Goal: Navigation & Orientation: Find specific page/section

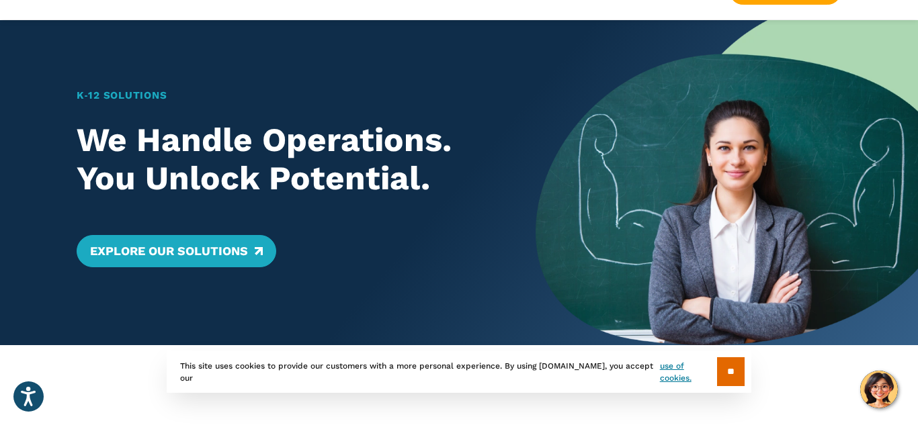
scroll to position [54, 0]
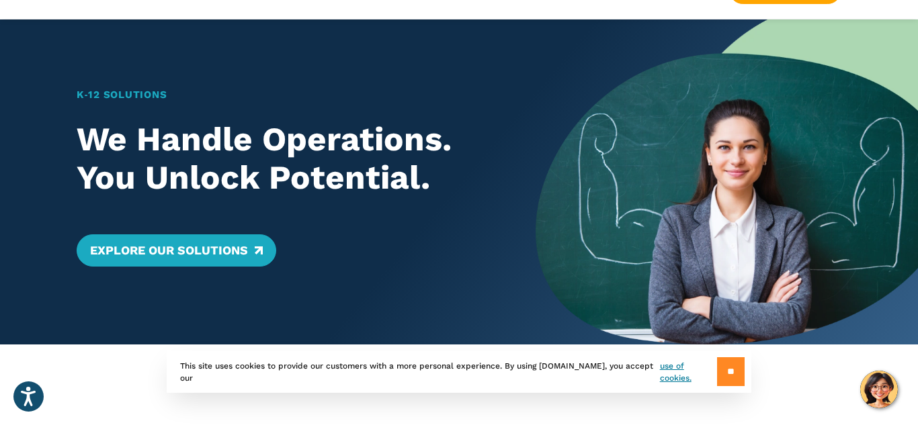
click at [718, 371] on input "**" at bounding box center [731, 371] width 28 height 29
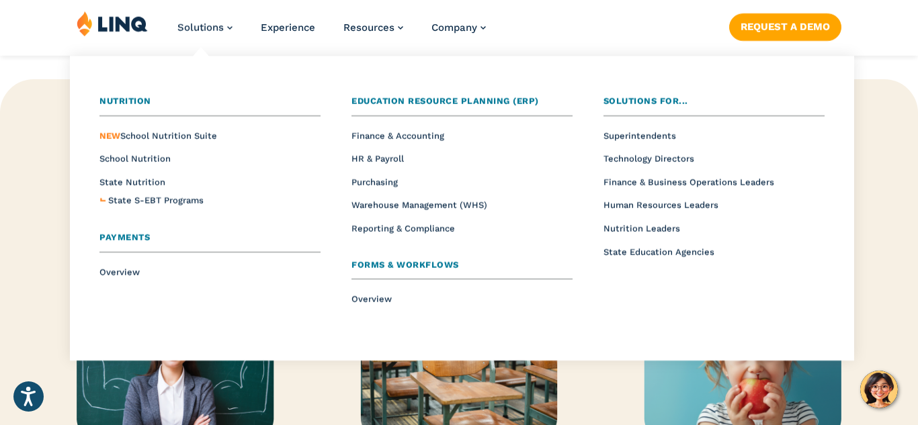
scroll to position [1471, 0]
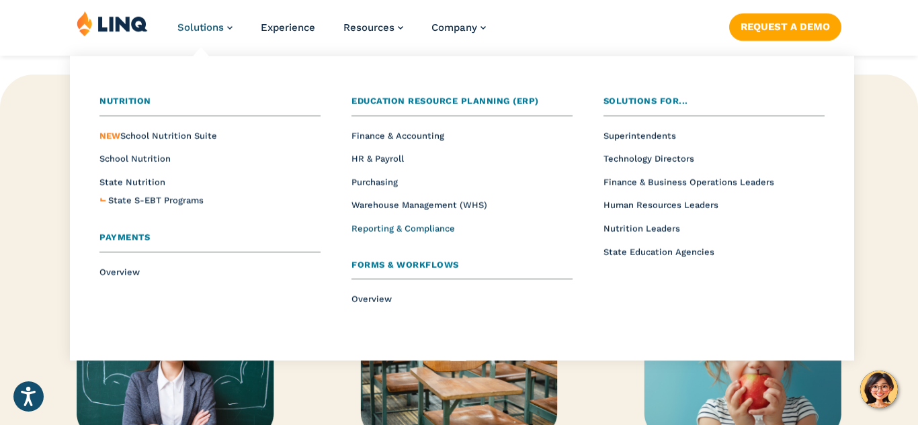
click at [431, 226] on span "Reporting & Compliance" at bounding box center [402, 229] width 103 height 10
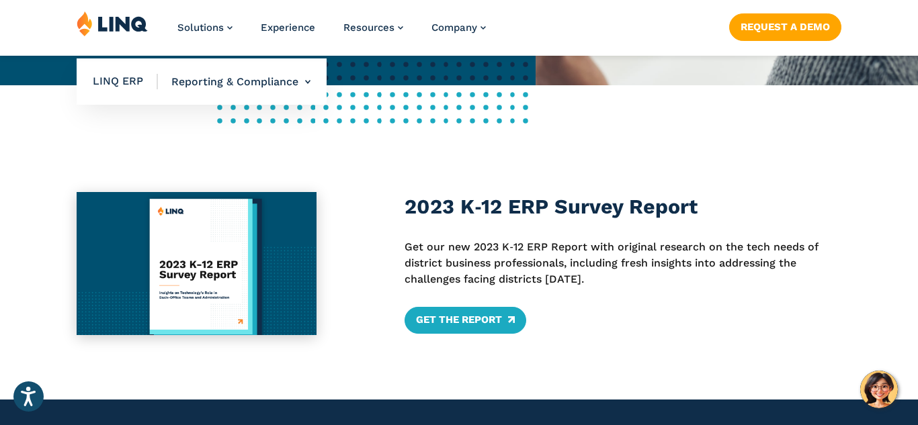
scroll to position [436, 0]
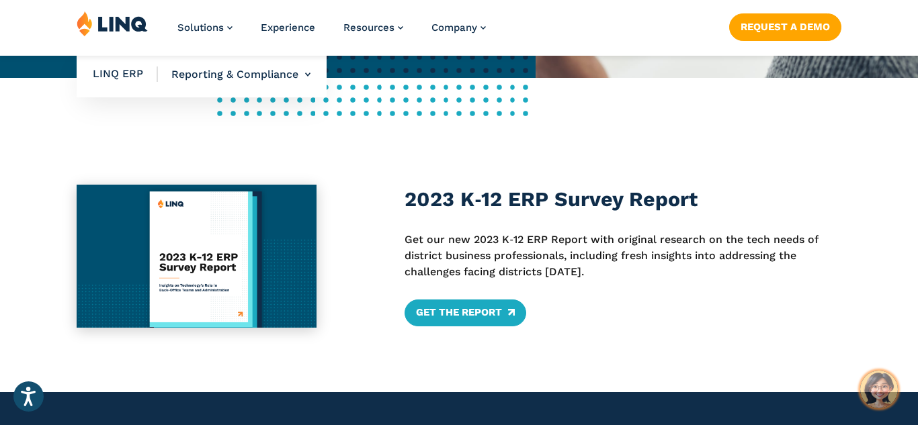
click at [886, 389] on img "Hello, have a question? Let’s chat." at bounding box center [879, 390] width 38 height 38
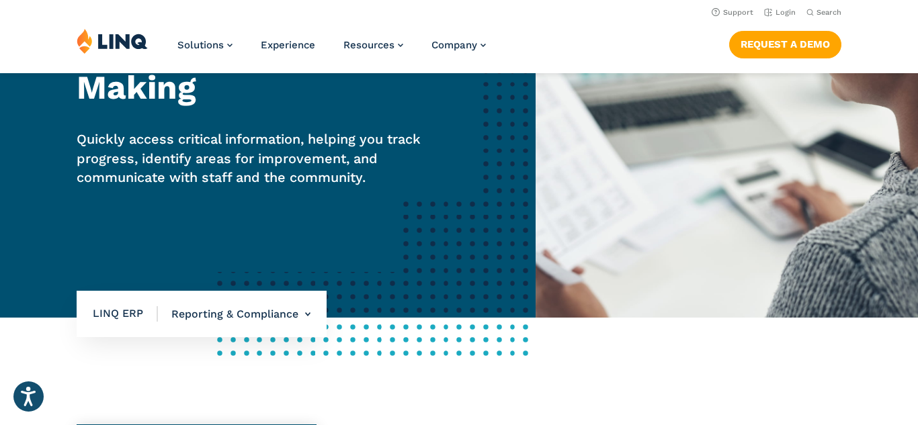
scroll to position [194, 0]
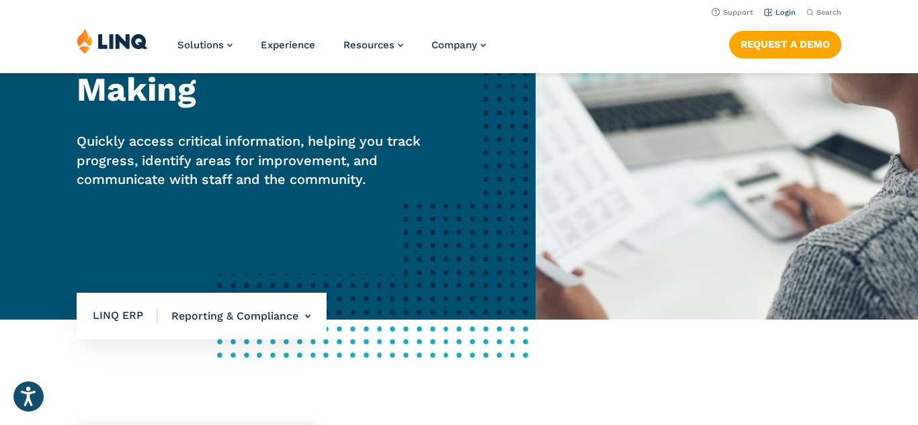
click at [791, 11] on link "Login" at bounding box center [780, 12] width 32 height 9
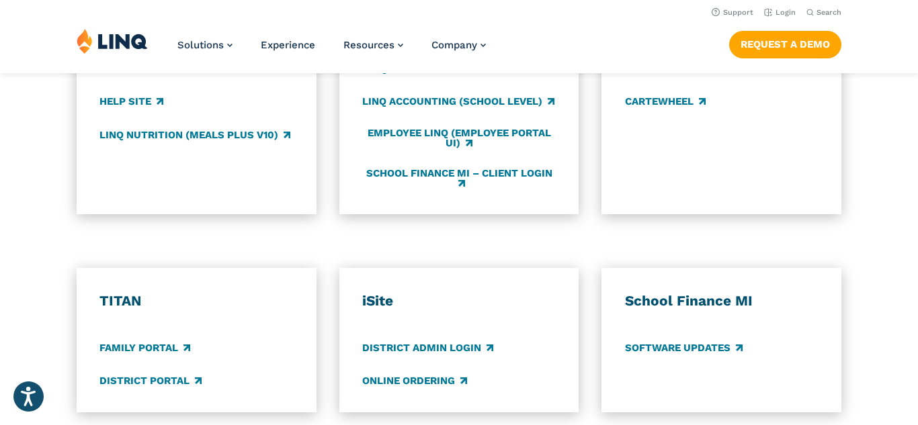
scroll to position [803, 0]
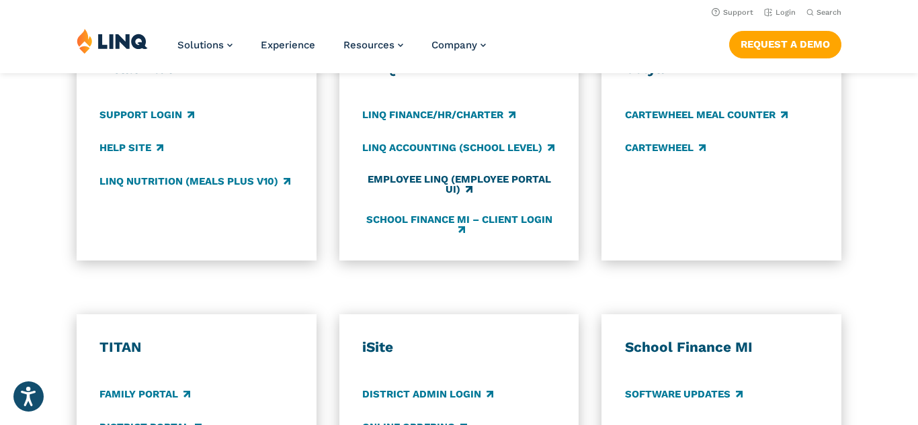
click at [415, 184] on link "Employee LINQ (Employee Portal UI)" at bounding box center [459, 185] width 194 height 22
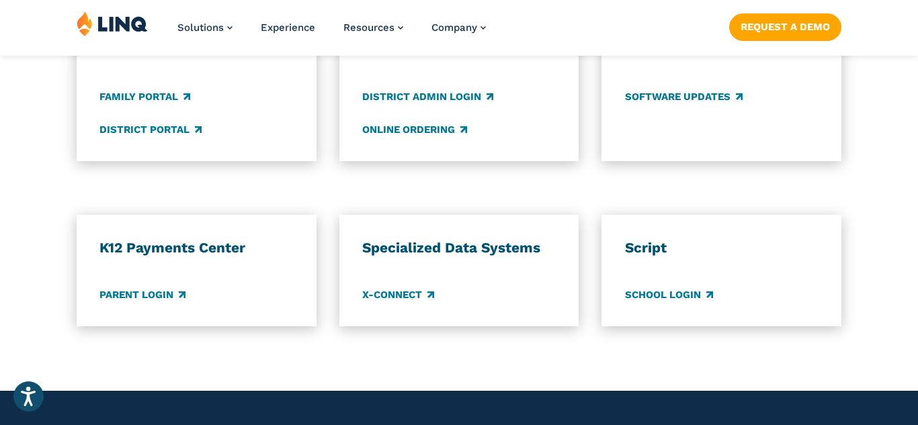
scroll to position [1109, 0]
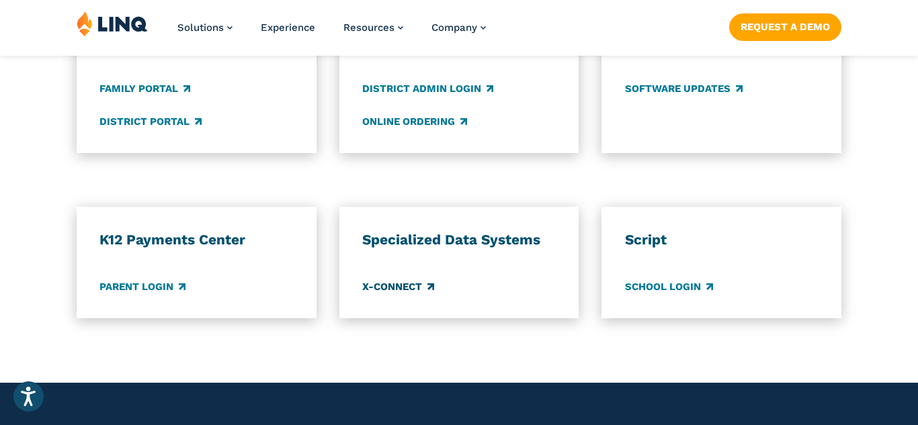
click at [414, 287] on link "X-Connect" at bounding box center [398, 287] width 72 height 15
